Goal: Transaction & Acquisition: Register for event/course

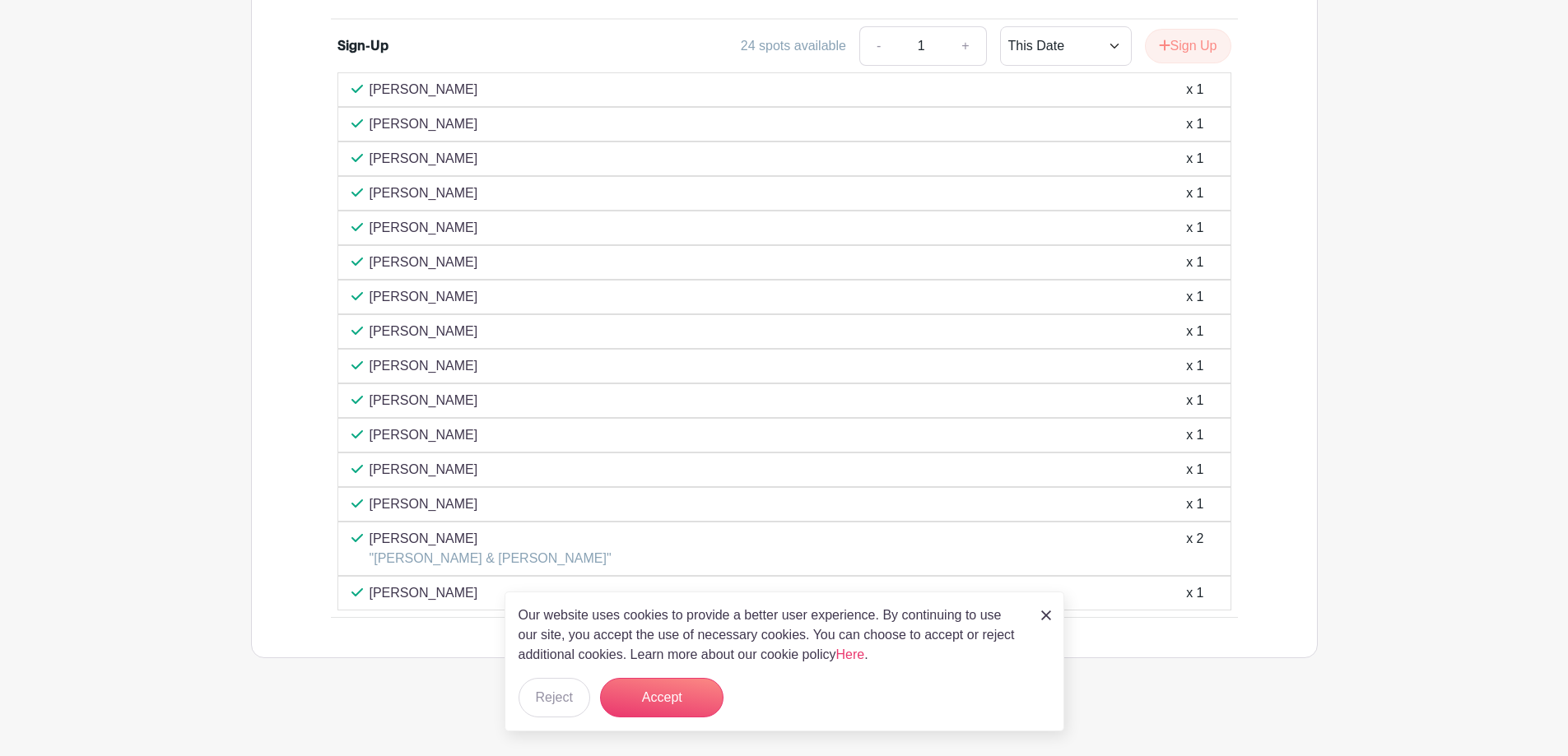
scroll to position [1137, 0]
click at [1044, 611] on img at bounding box center [1045, 615] width 10 height 10
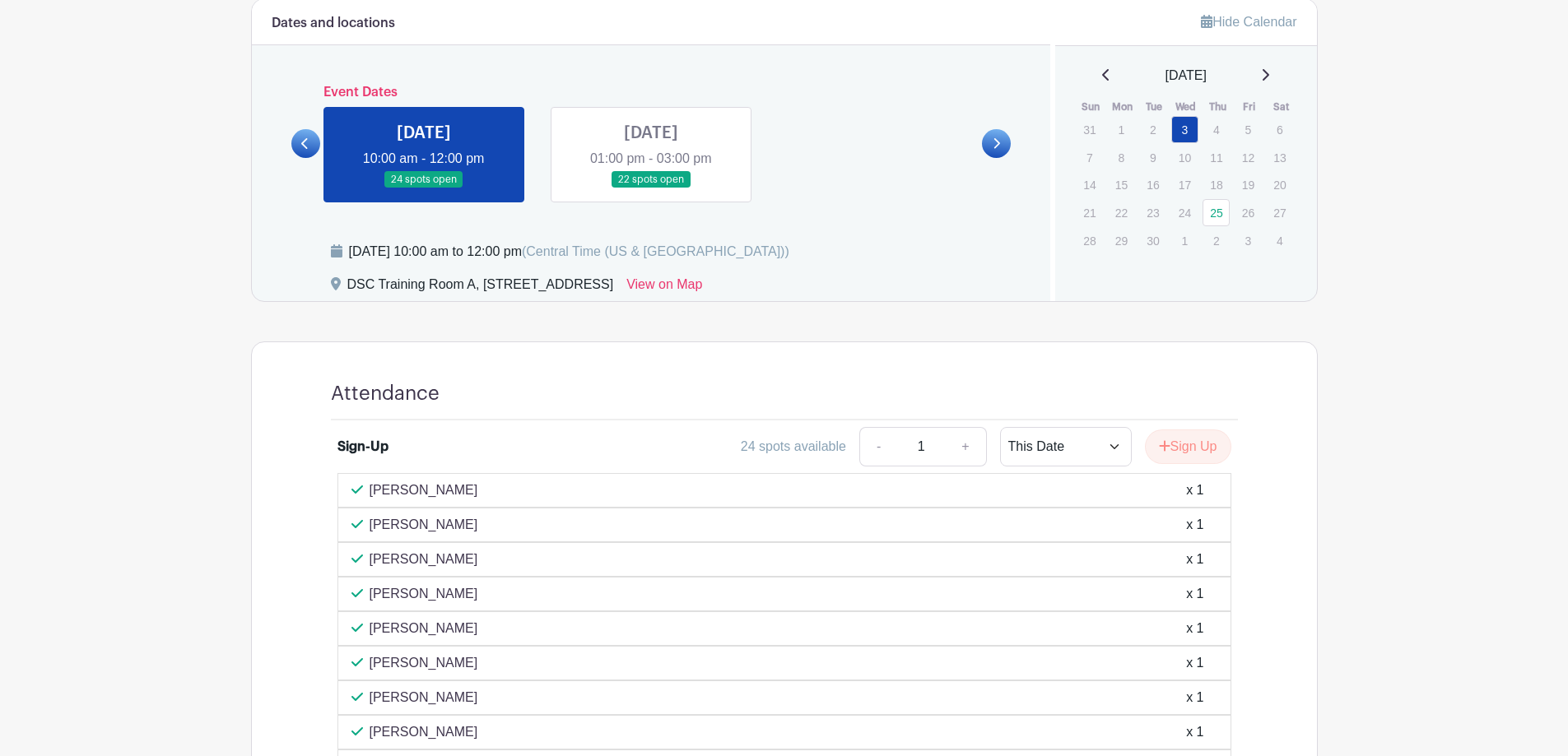
scroll to position [725, 0]
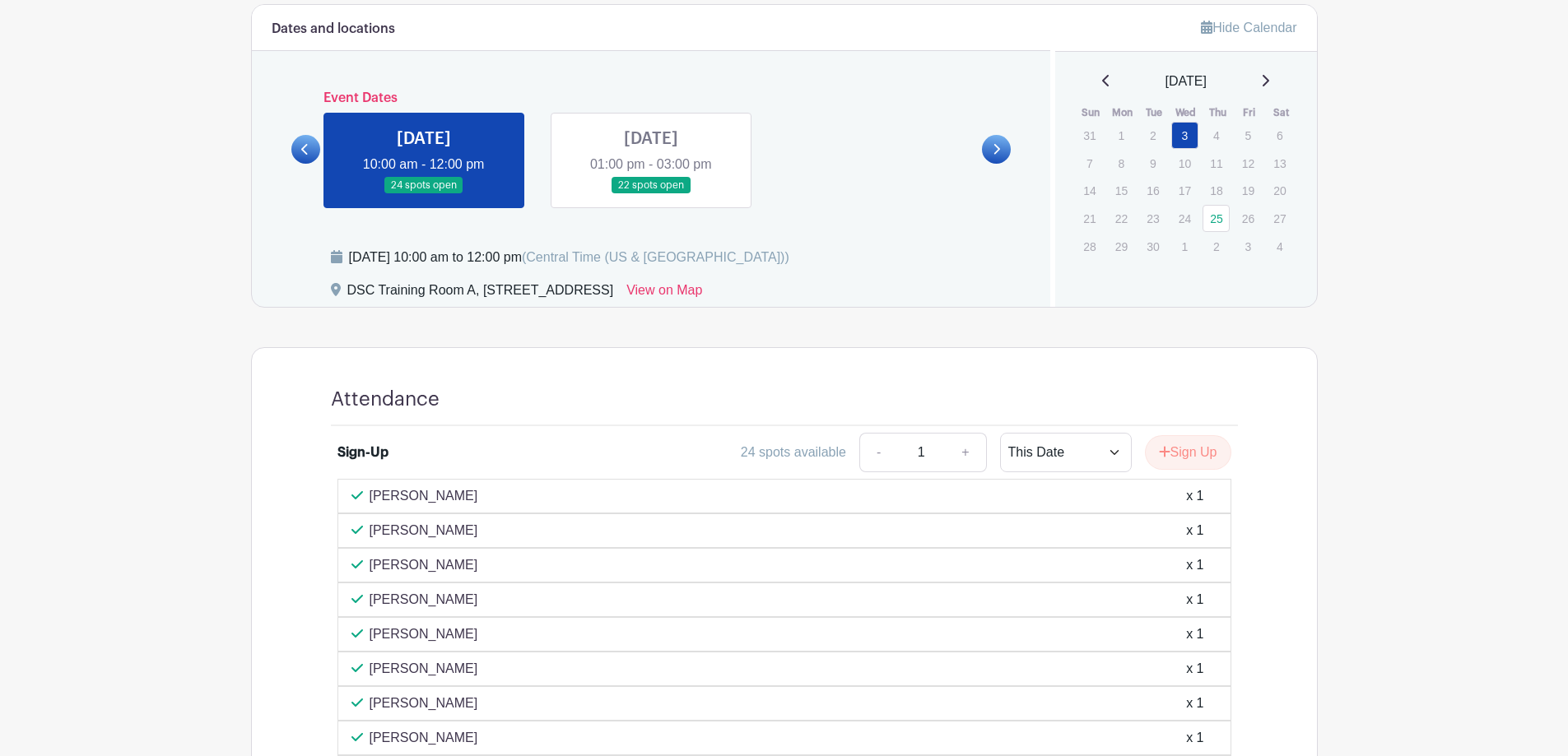
click at [651, 194] on link at bounding box center [651, 194] width 0 height 0
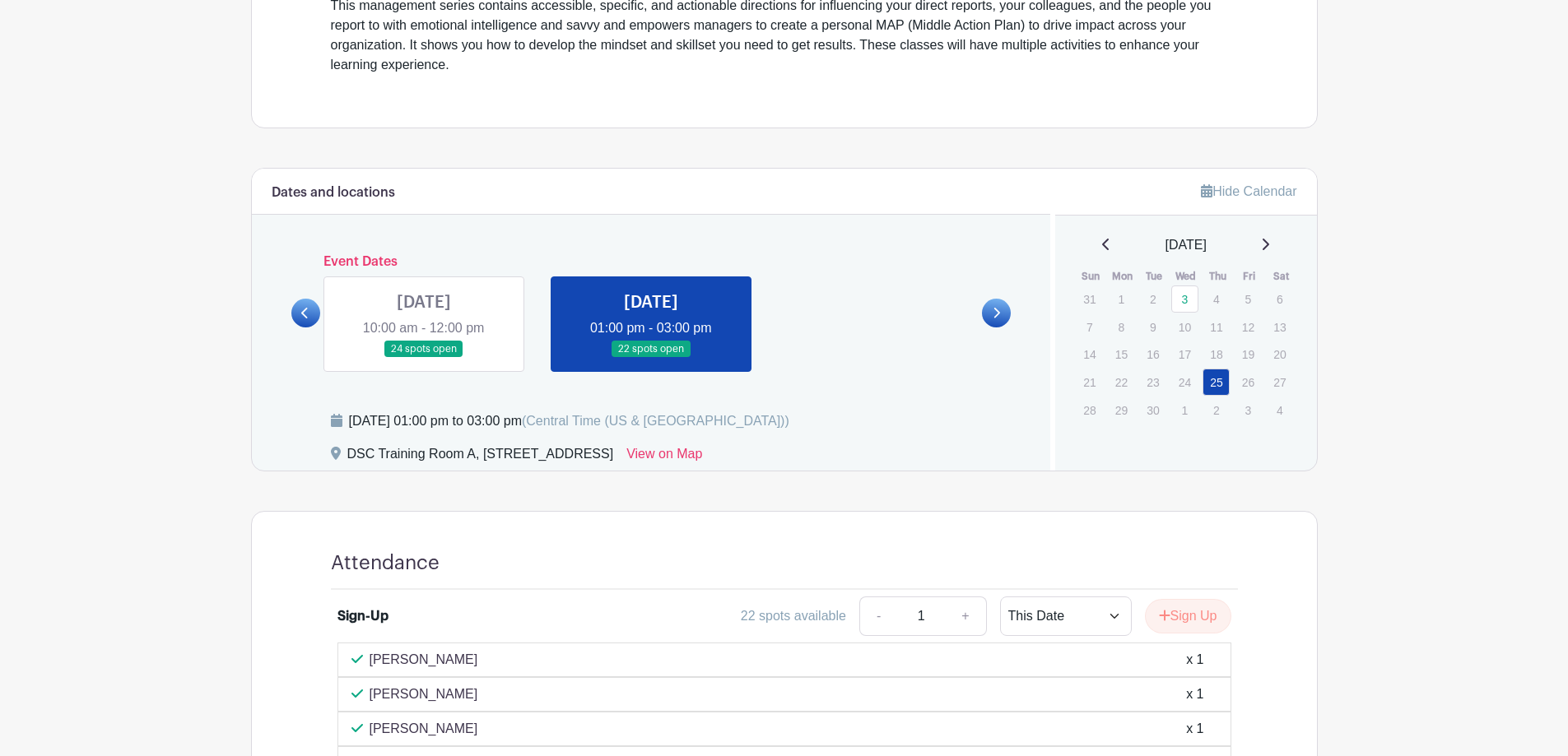
scroll to position [561, 0]
click at [424, 359] on link at bounding box center [424, 359] width 0 height 0
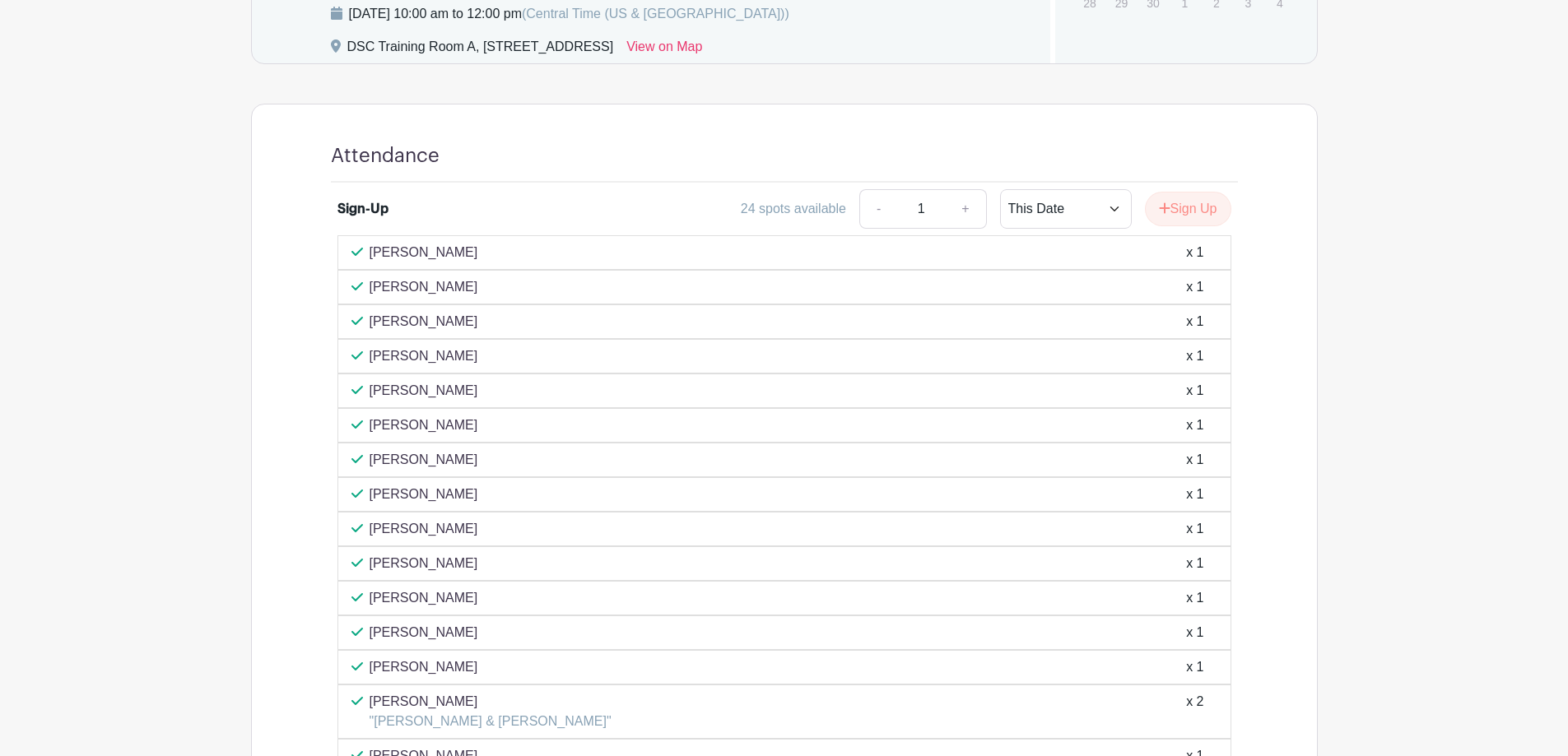
scroll to position [725, 0]
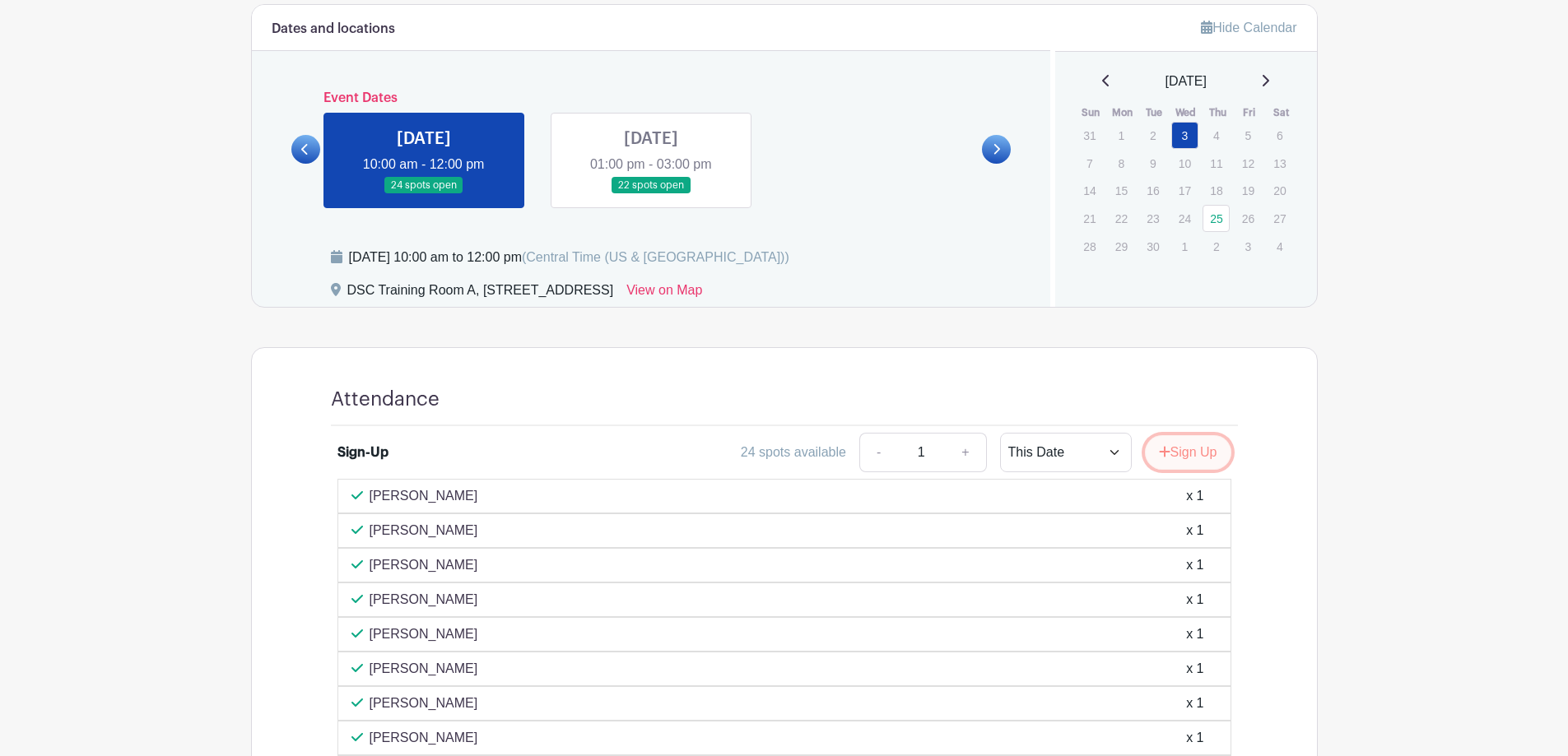
click at [1192, 454] on button "Sign Up" at bounding box center [1188, 453] width 86 height 34
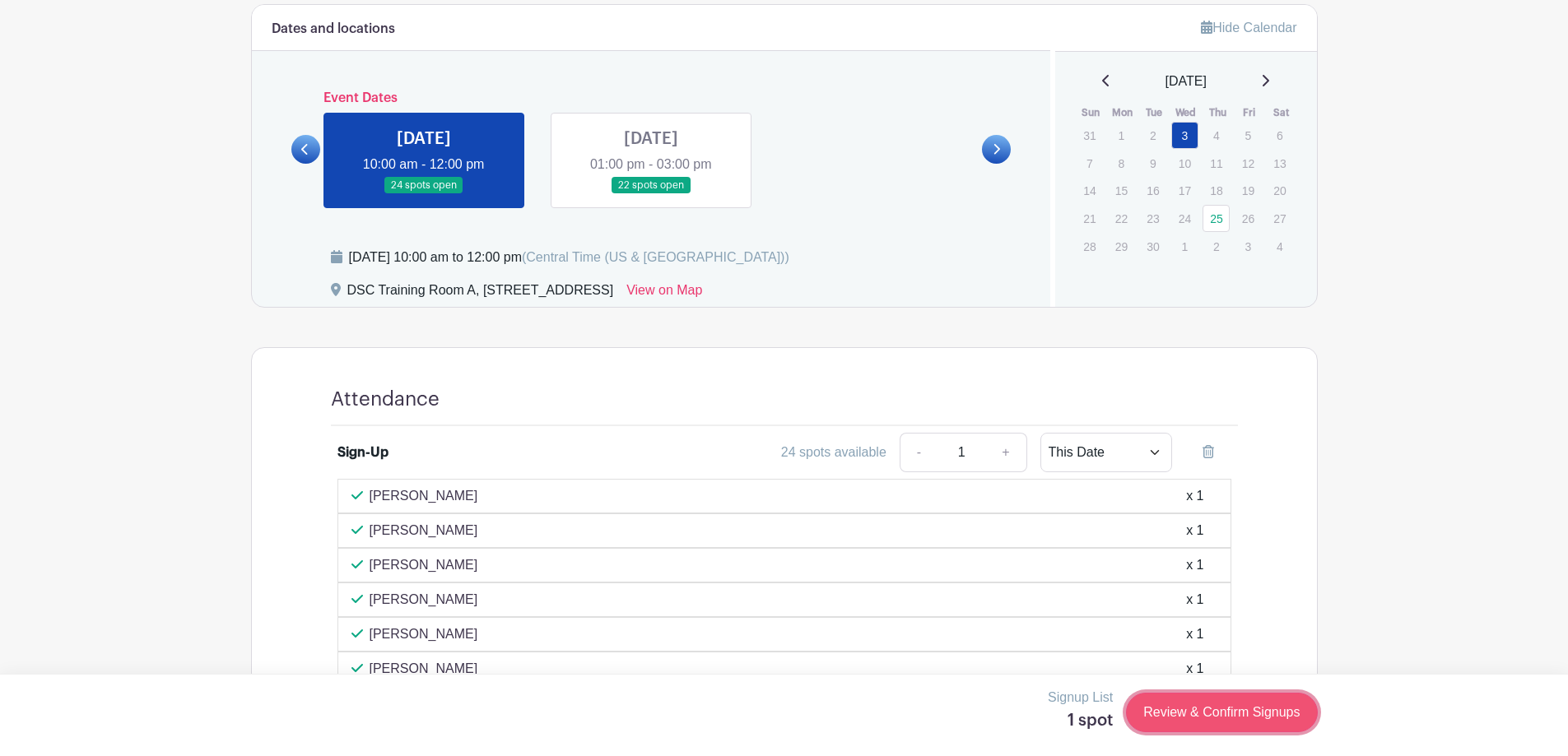
click at [1183, 708] on link "Review & Confirm Signups" at bounding box center [1221, 713] width 191 height 40
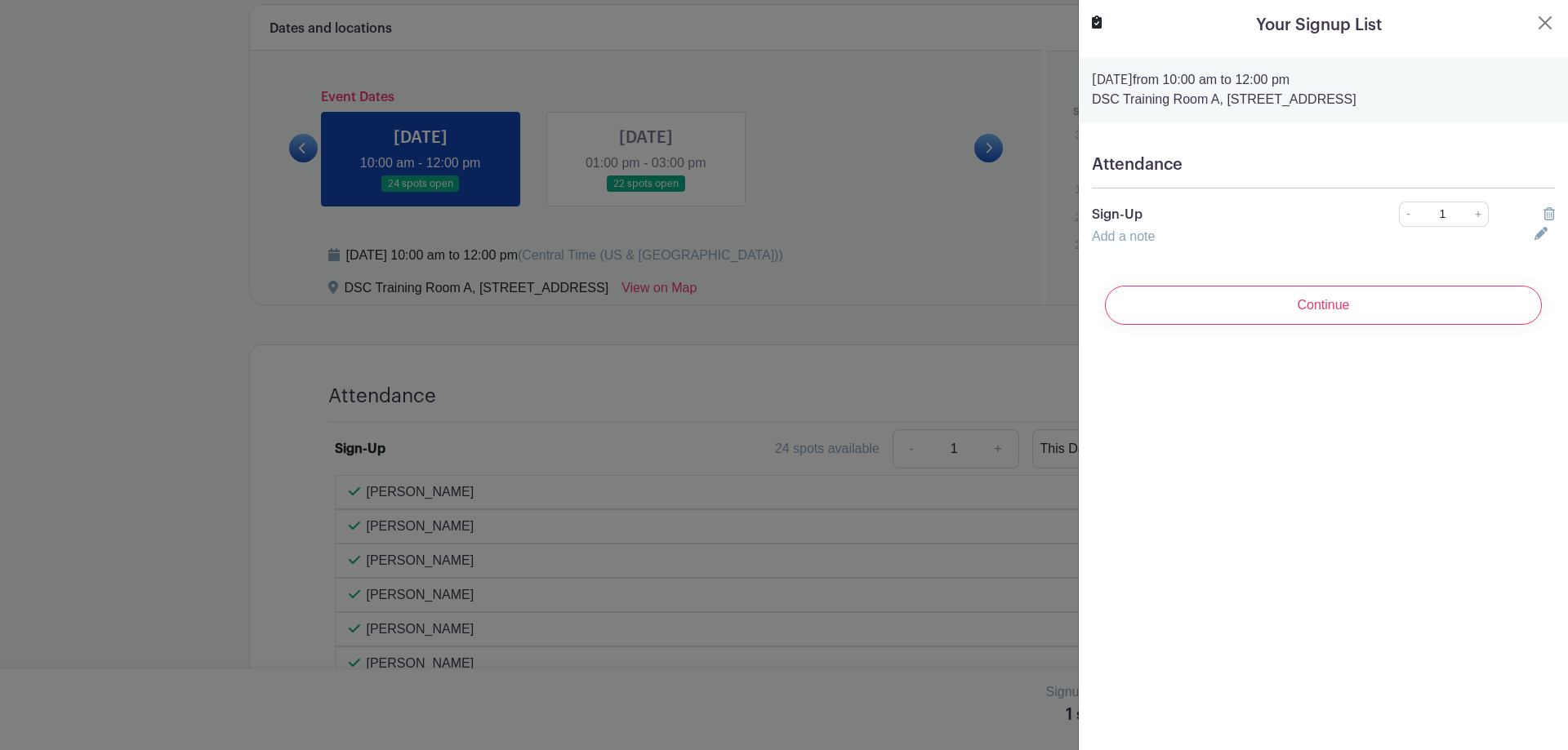
click at [1167, 171] on h5 "Attendance" at bounding box center [1323, 165] width 463 height 20
click at [1274, 96] on p "DSC Training Room A, [STREET_ADDRESS]" at bounding box center [1323, 100] width 463 height 20
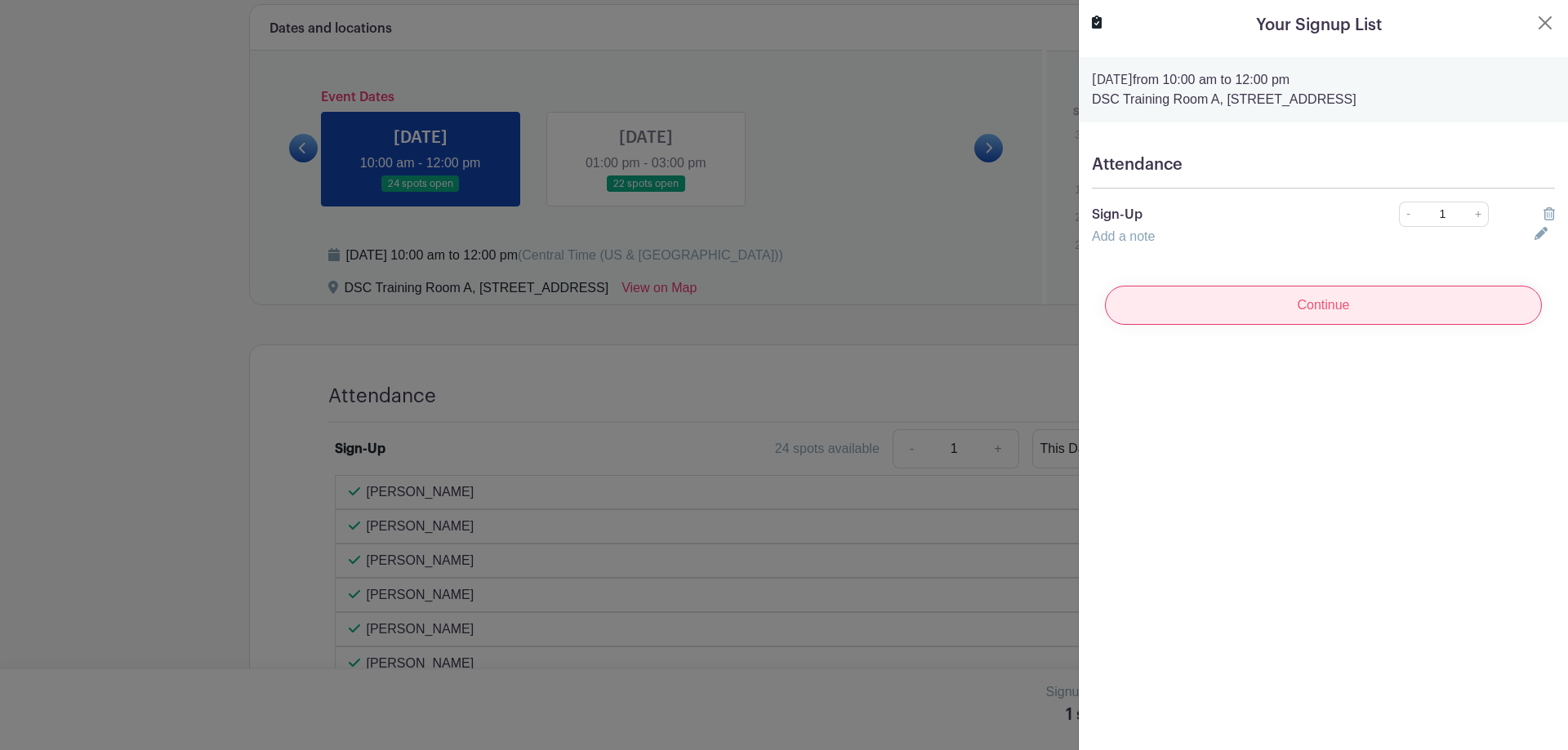
click at [1345, 315] on input "Continue" at bounding box center [1323, 306] width 437 height 39
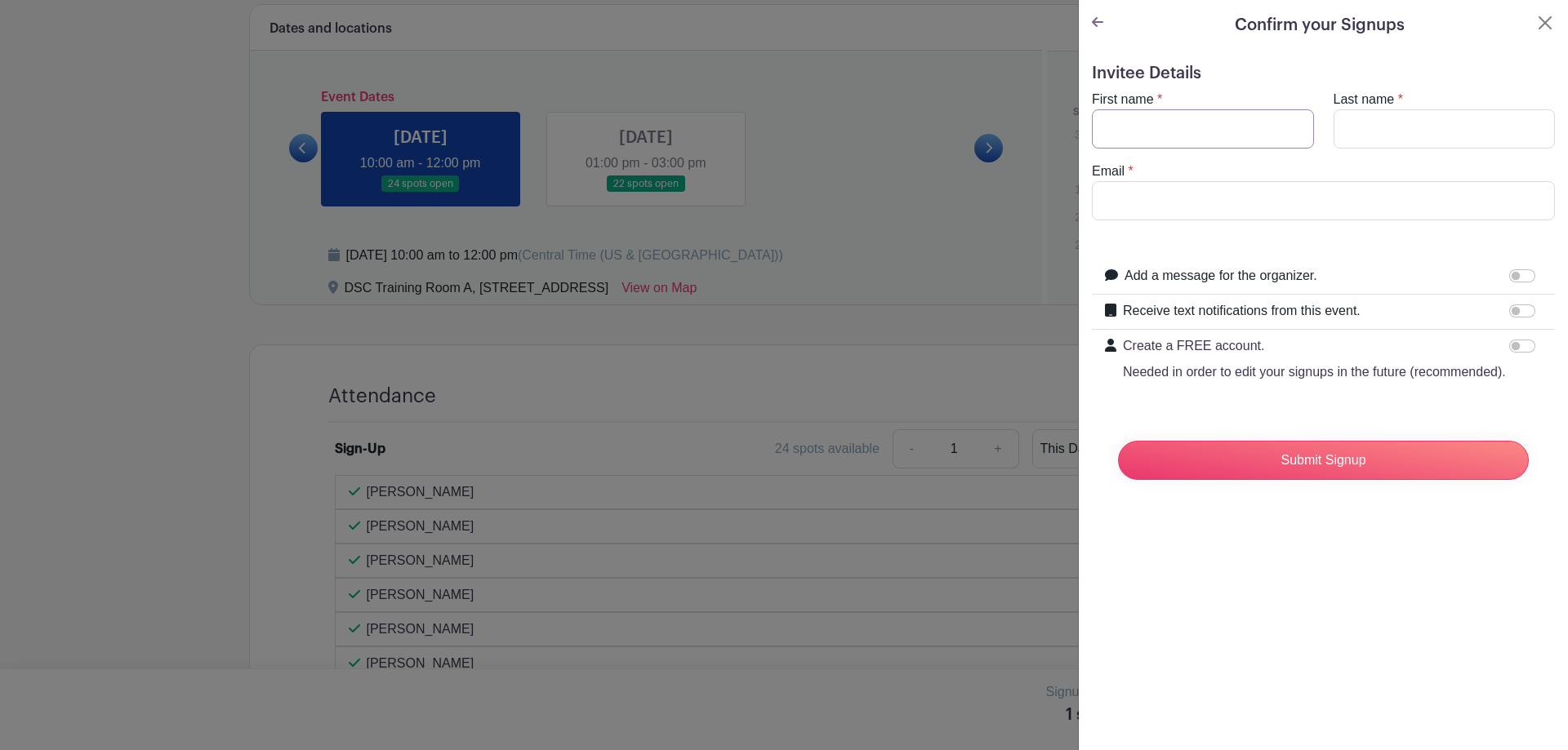
click at [1193, 126] on input "First name" at bounding box center [1202, 129] width 222 height 39
type input "[PERSON_NAME]"
click at [1390, 130] on input "Last name" at bounding box center [1444, 129] width 222 height 39
type input "Tellner"
click at [1222, 205] on input "Email" at bounding box center [1323, 200] width 463 height 39
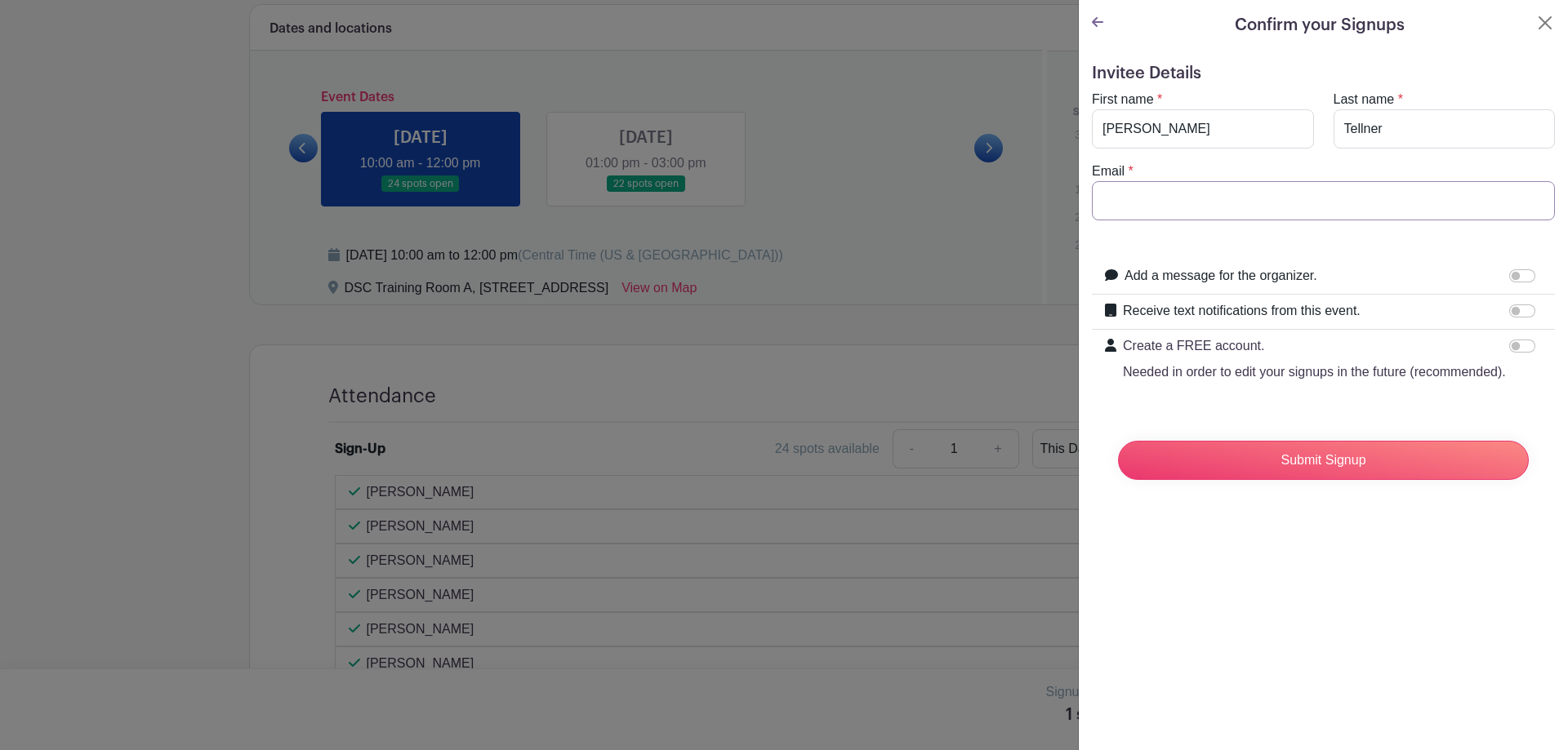
type input "[EMAIL_ADDRESS][DOMAIN_NAME]"
click at [1303, 474] on input "Submit Signup" at bounding box center [1323, 461] width 411 height 39
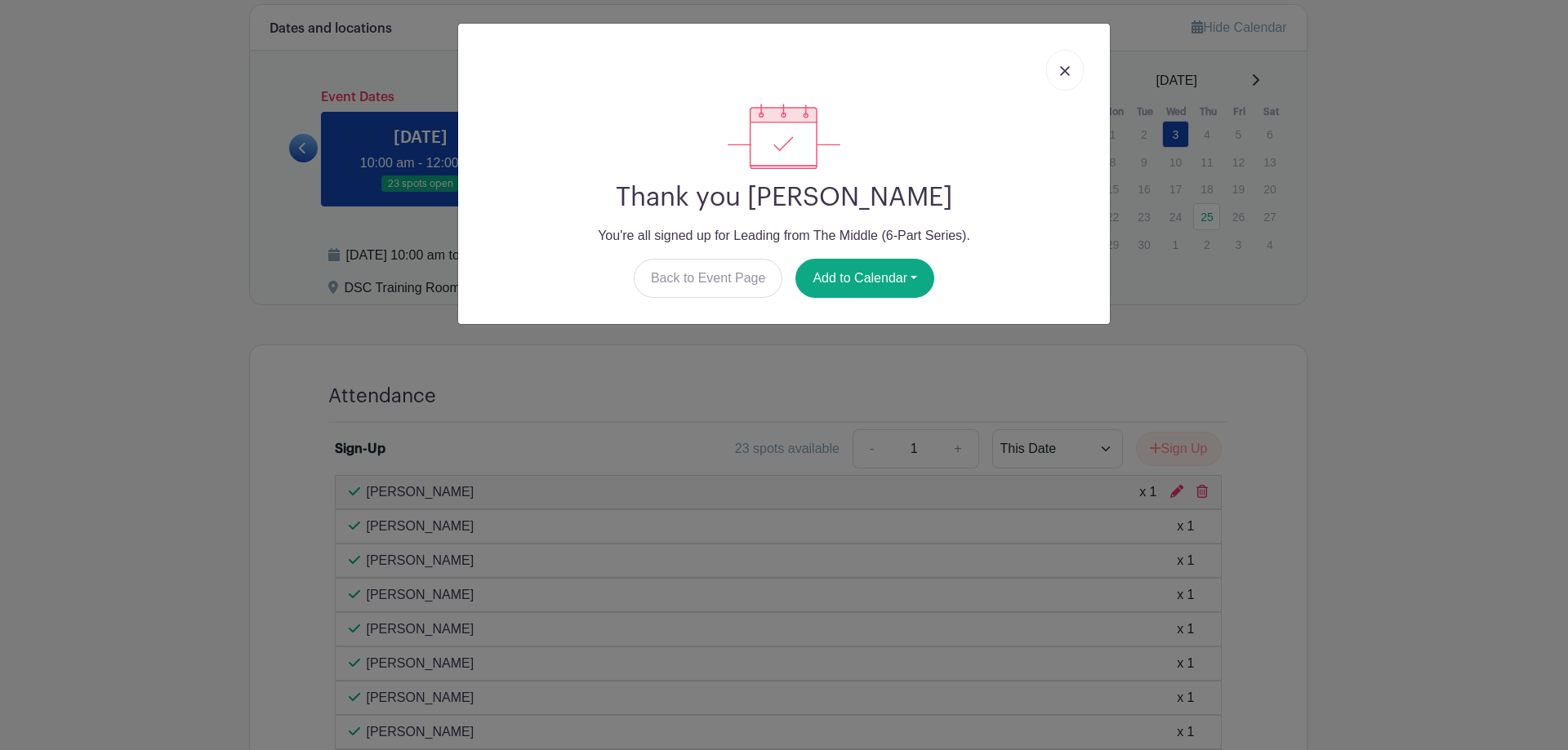
click at [1067, 77] on link at bounding box center [1065, 70] width 37 height 41
